Goal: Use online tool/utility: Utilize a website feature to perform a specific function

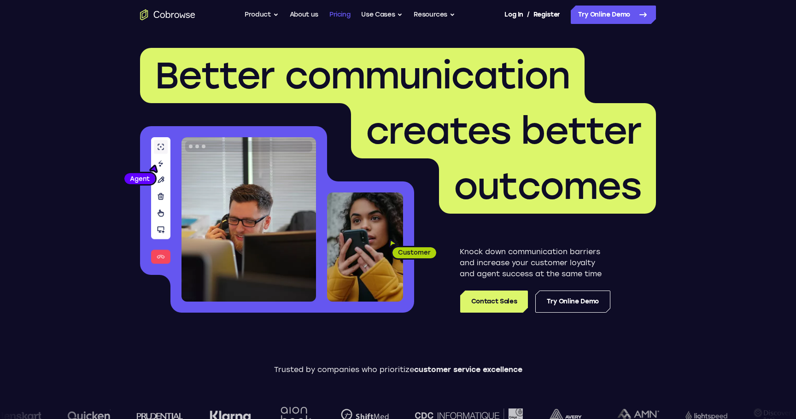
click at [340, 12] on link "Pricing" at bounding box center [339, 15] width 21 height 18
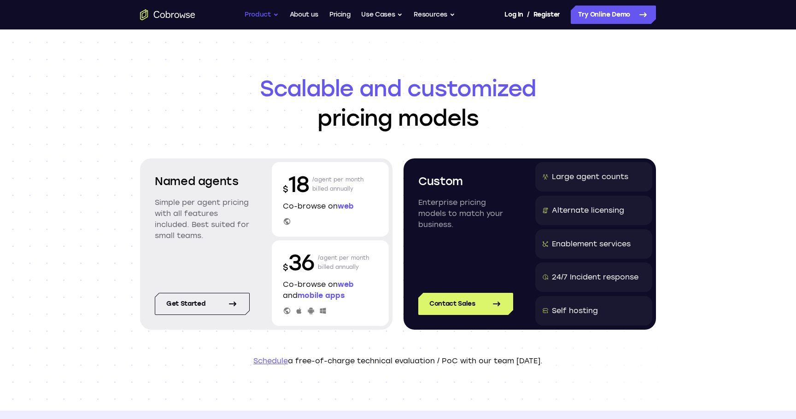
click at [250, 16] on button "Product" at bounding box center [262, 15] width 34 height 18
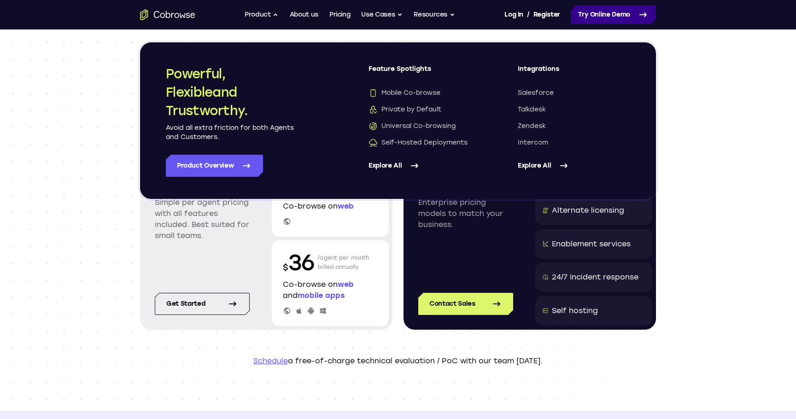
click at [611, 20] on link "Try Online Demo" at bounding box center [613, 15] width 85 height 18
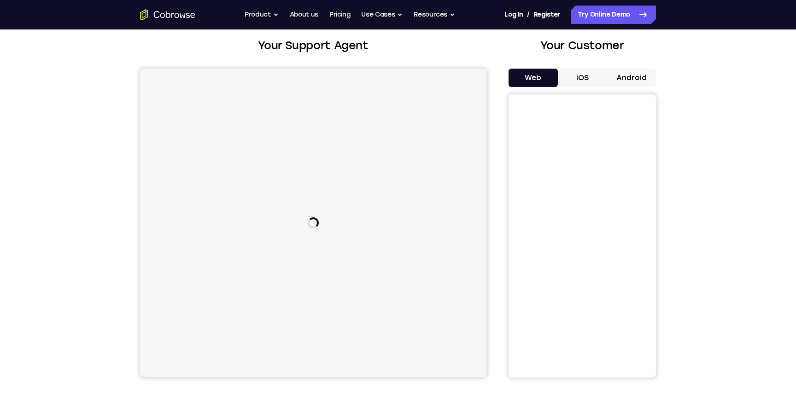
scroll to position [41, 0]
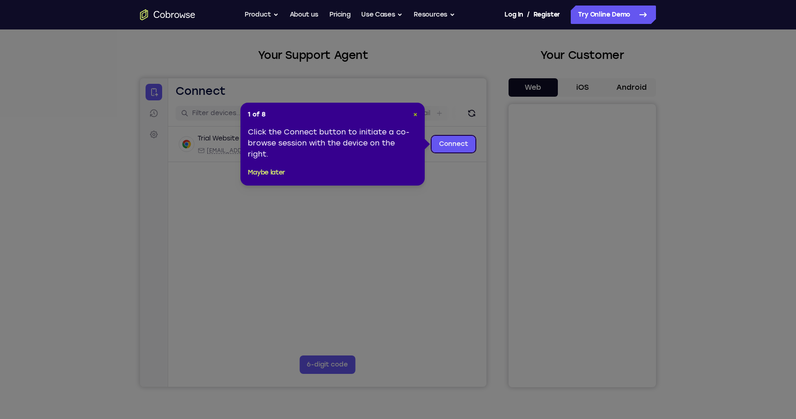
click at [415, 112] on span "×" at bounding box center [415, 115] width 4 height 8
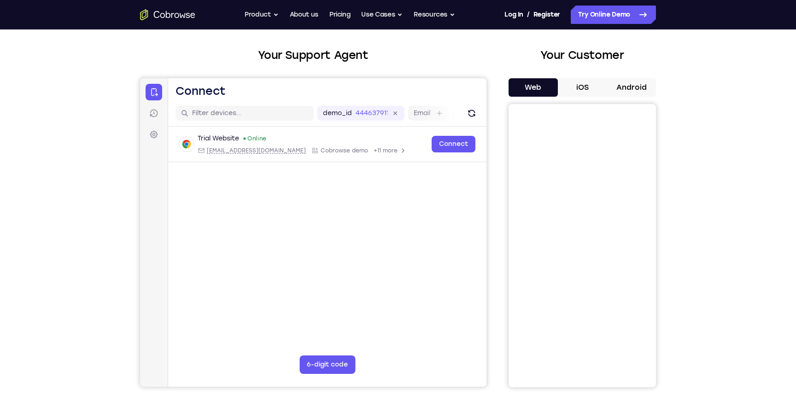
click at [586, 89] on button "iOS" at bounding box center [582, 87] width 49 height 18
click at [568, 94] on button "iOS" at bounding box center [582, 87] width 49 height 18
click at [542, 94] on button "Web" at bounding box center [533, 87] width 49 height 18
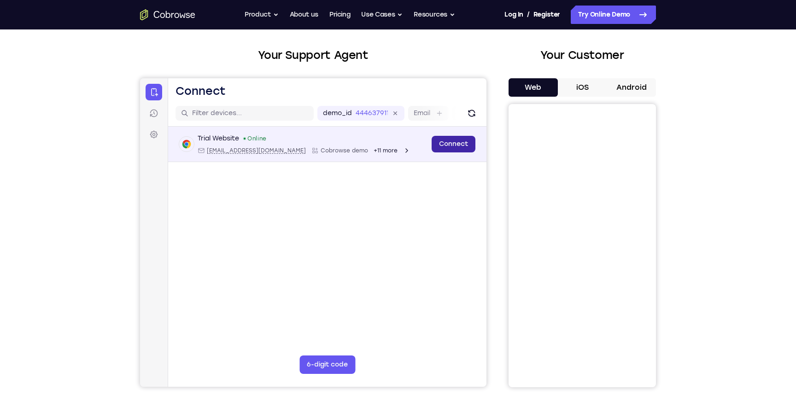
click at [448, 149] on link "Connect" at bounding box center [454, 144] width 44 height 17
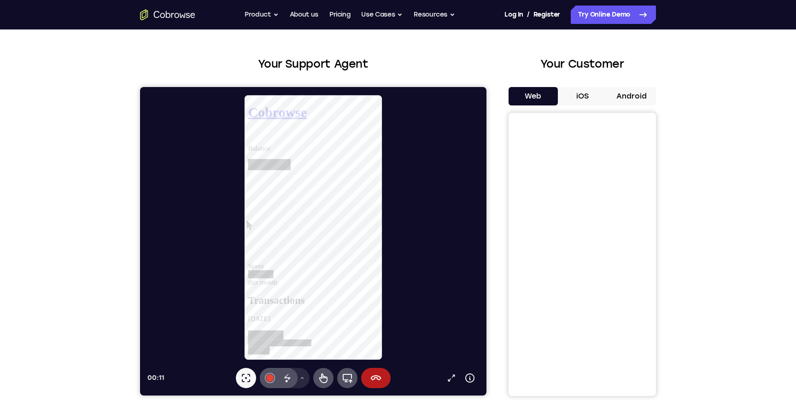
scroll to position [0, 0]
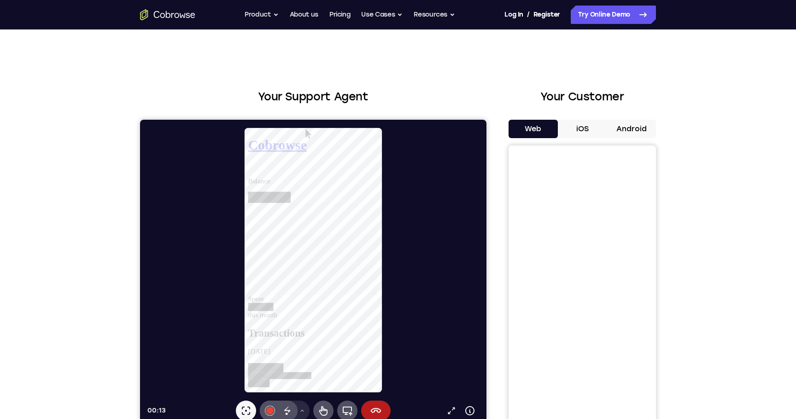
click at [585, 127] on button "iOS" at bounding box center [582, 129] width 49 height 18
click at [380, 412] on icon at bounding box center [376, 410] width 11 height 5
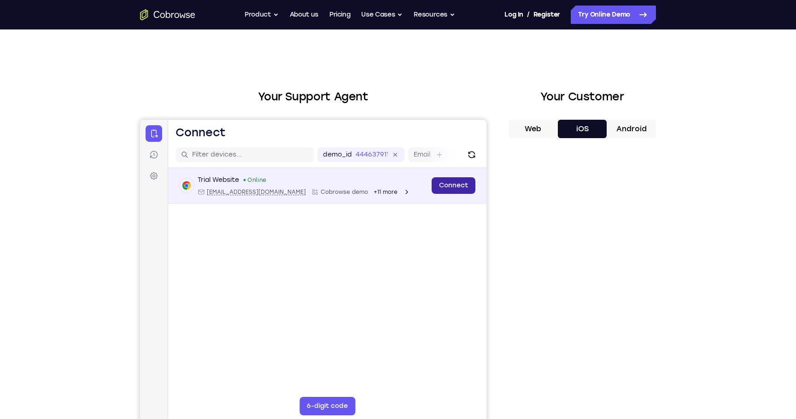
click at [444, 187] on link "Connect" at bounding box center [454, 185] width 44 height 17
